Goal: Check status

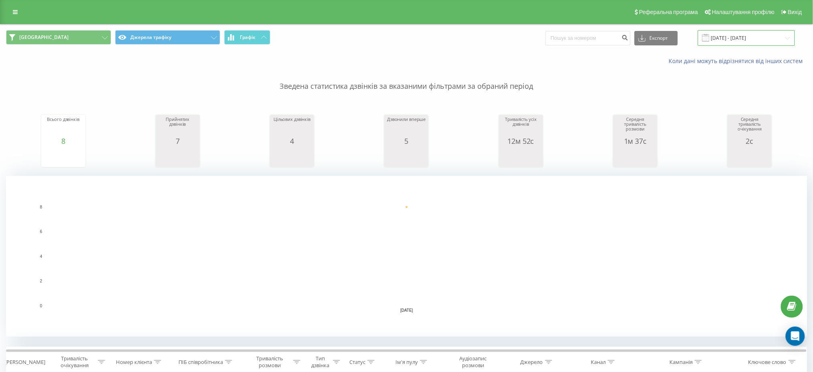
click at [789, 37] on input "[DATE] - [DATE]" at bounding box center [746, 38] width 97 height 16
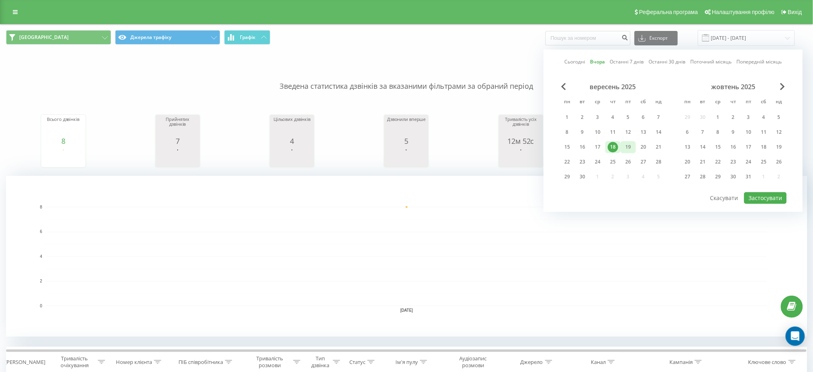
click at [630, 144] on div "19" at bounding box center [628, 147] width 10 height 10
click at [764, 197] on button "Застосувати" at bounding box center [765, 198] width 43 height 12
type input "[DATE] - [DATE]"
